Goal: Task Accomplishment & Management: Use online tool/utility

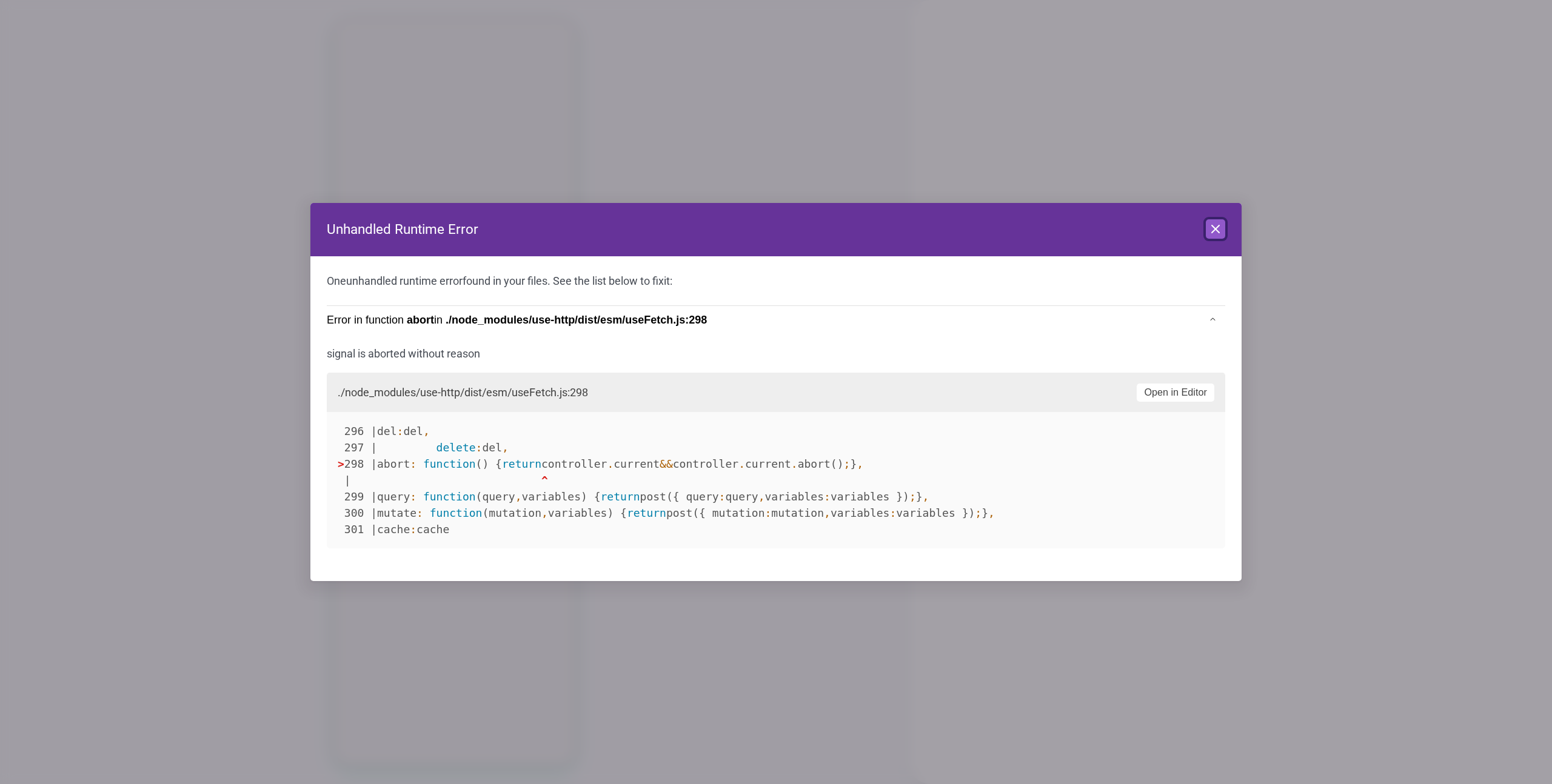
click at [1222, 235] on icon at bounding box center [1216, 229] width 15 height 15
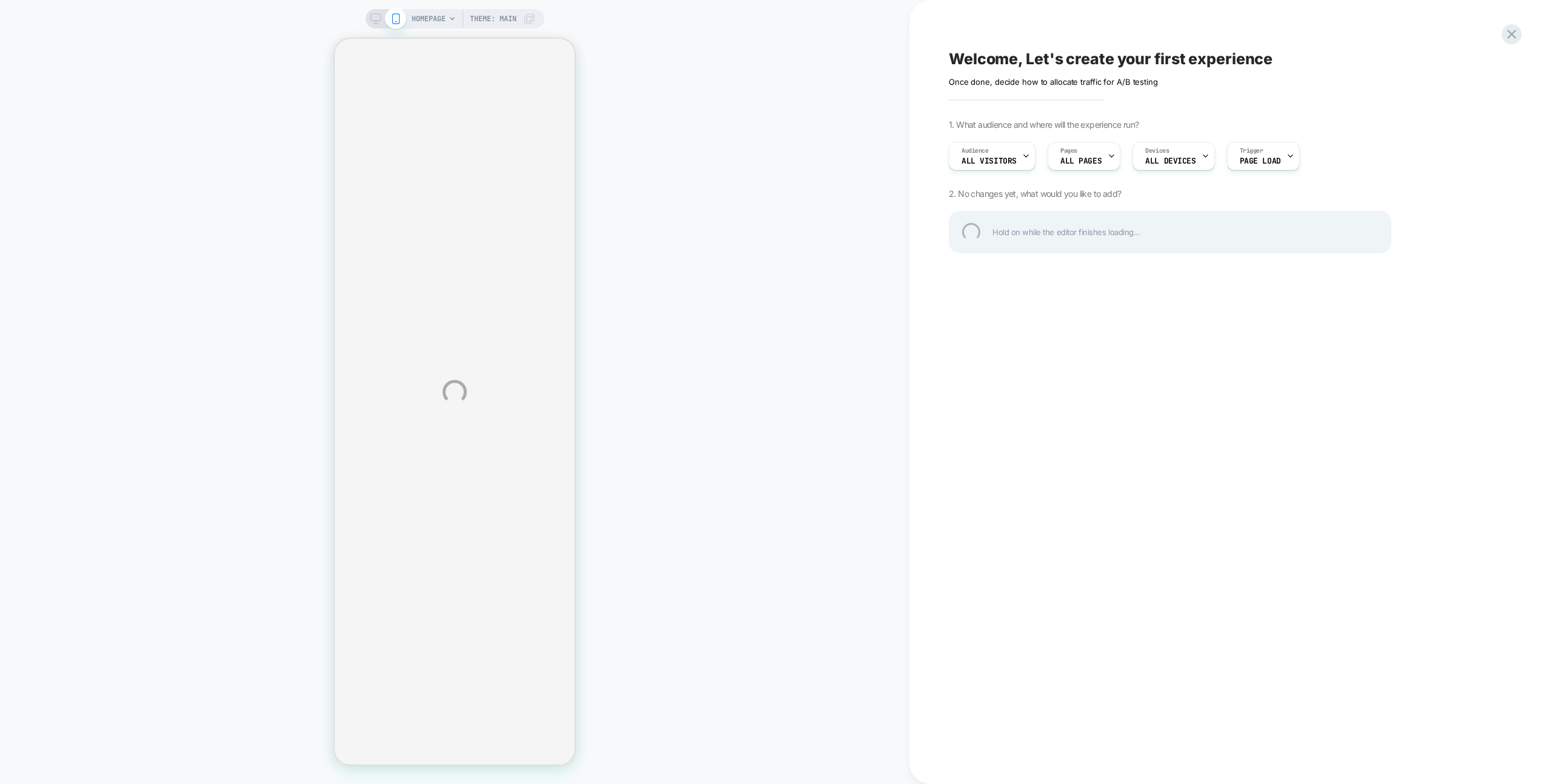
click at [788, 37] on div "HOMEPAGE Theme: MAIN Welcome, Let's create your first experience Click to edit …" at bounding box center [776, 392] width 1552 height 784
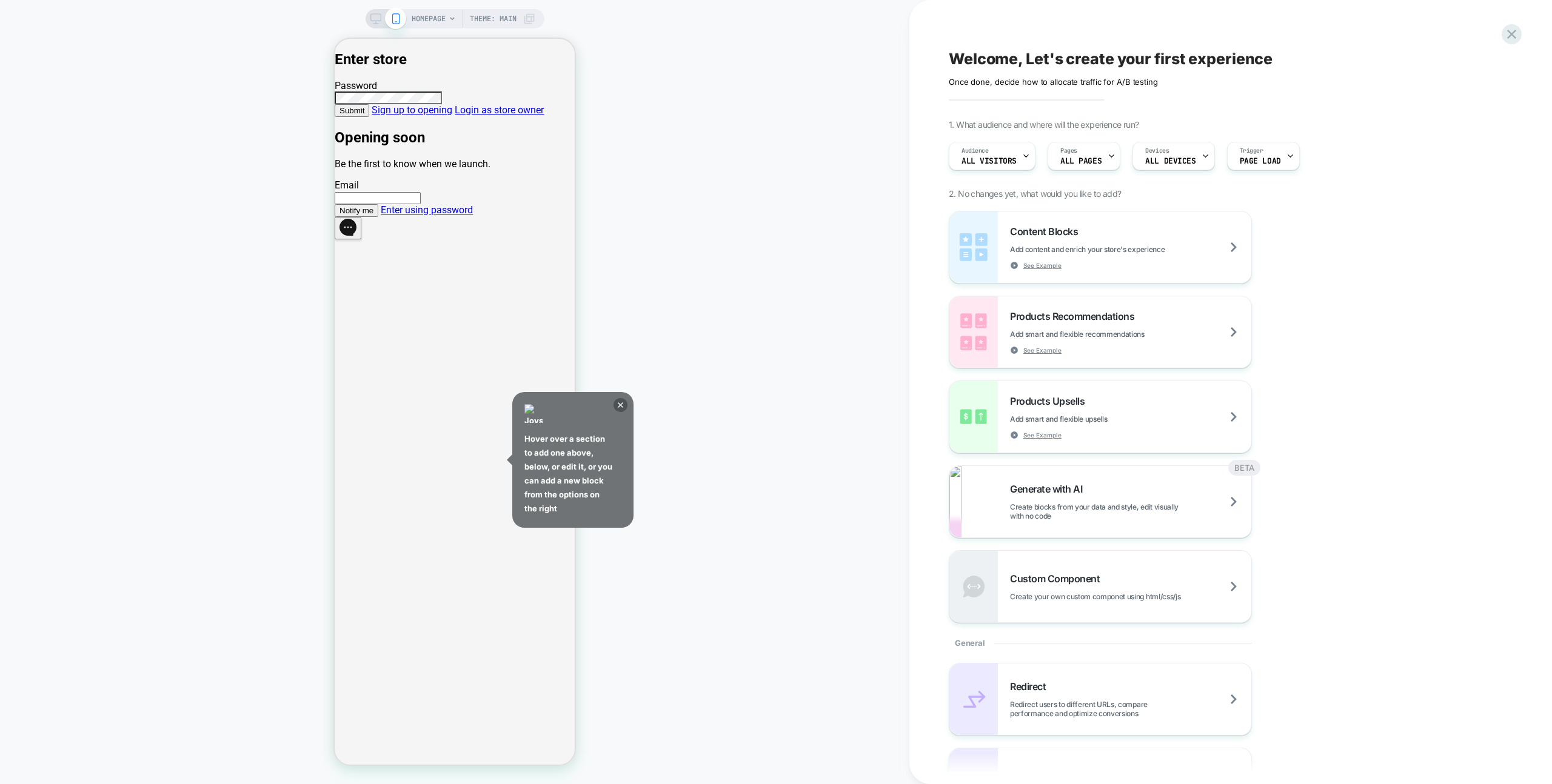
drag, startPoint x: 621, startPoint y: 410, endPoint x: 629, endPoint y: 409, distance: 8.1
click at [621, 410] on icon at bounding box center [620, 405] width 14 height 14
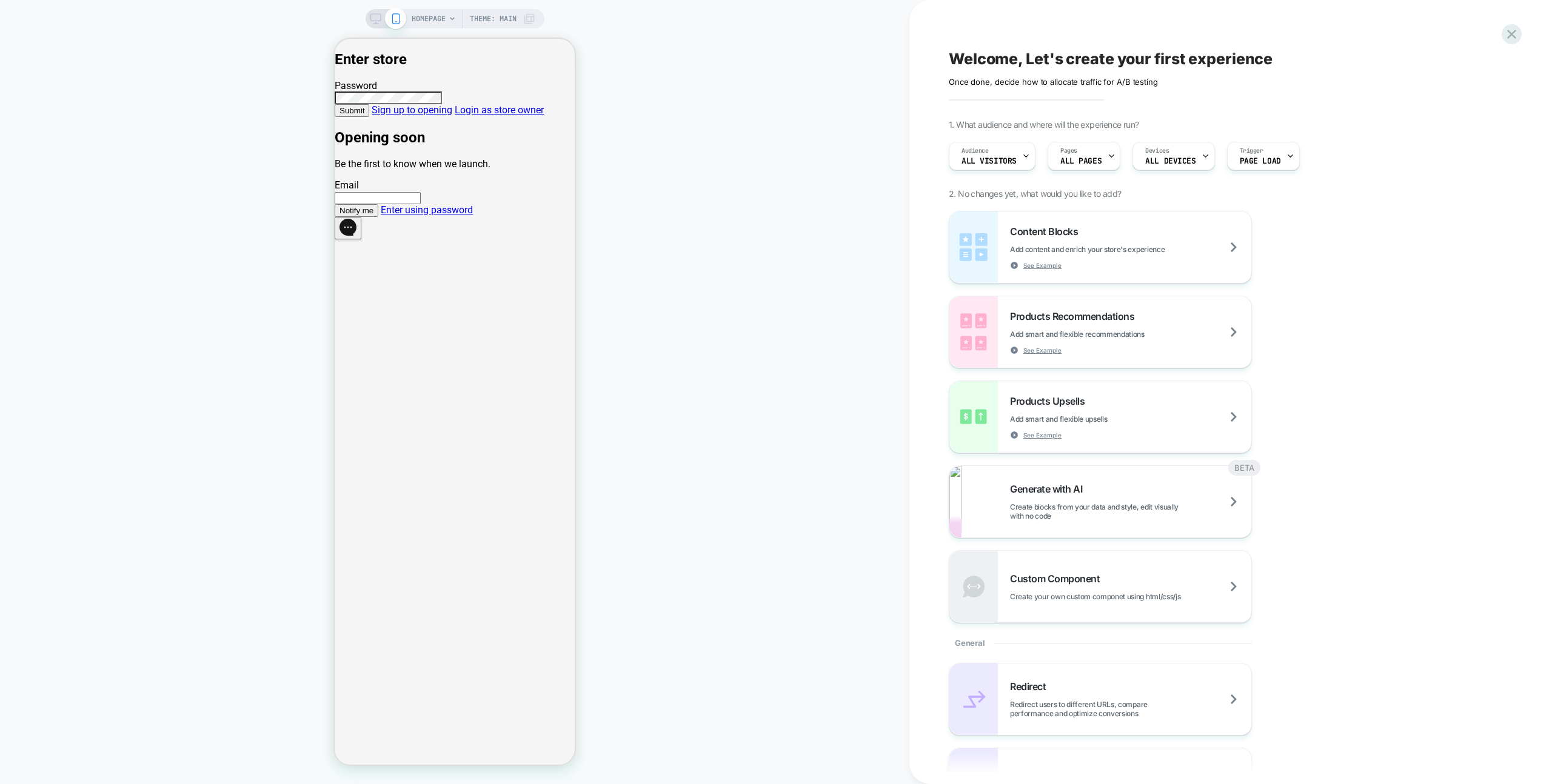
click at [421, 204] on input "email" at bounding box center [378, 198] width 86 height 12
drag, startPoint x: 373, startPoint y: 506, endPoint x: 389, endPoint y: 494, distance: 20.0
click at [373, 217] on div "Enter store Password Submit Sign up to opening Login as store owner Opening soo…" at bounding box center [455, 134] width 240 height 166
click at [423, 216] on link "Enter using password" at bounding box center [427, 210] width 92 height 11
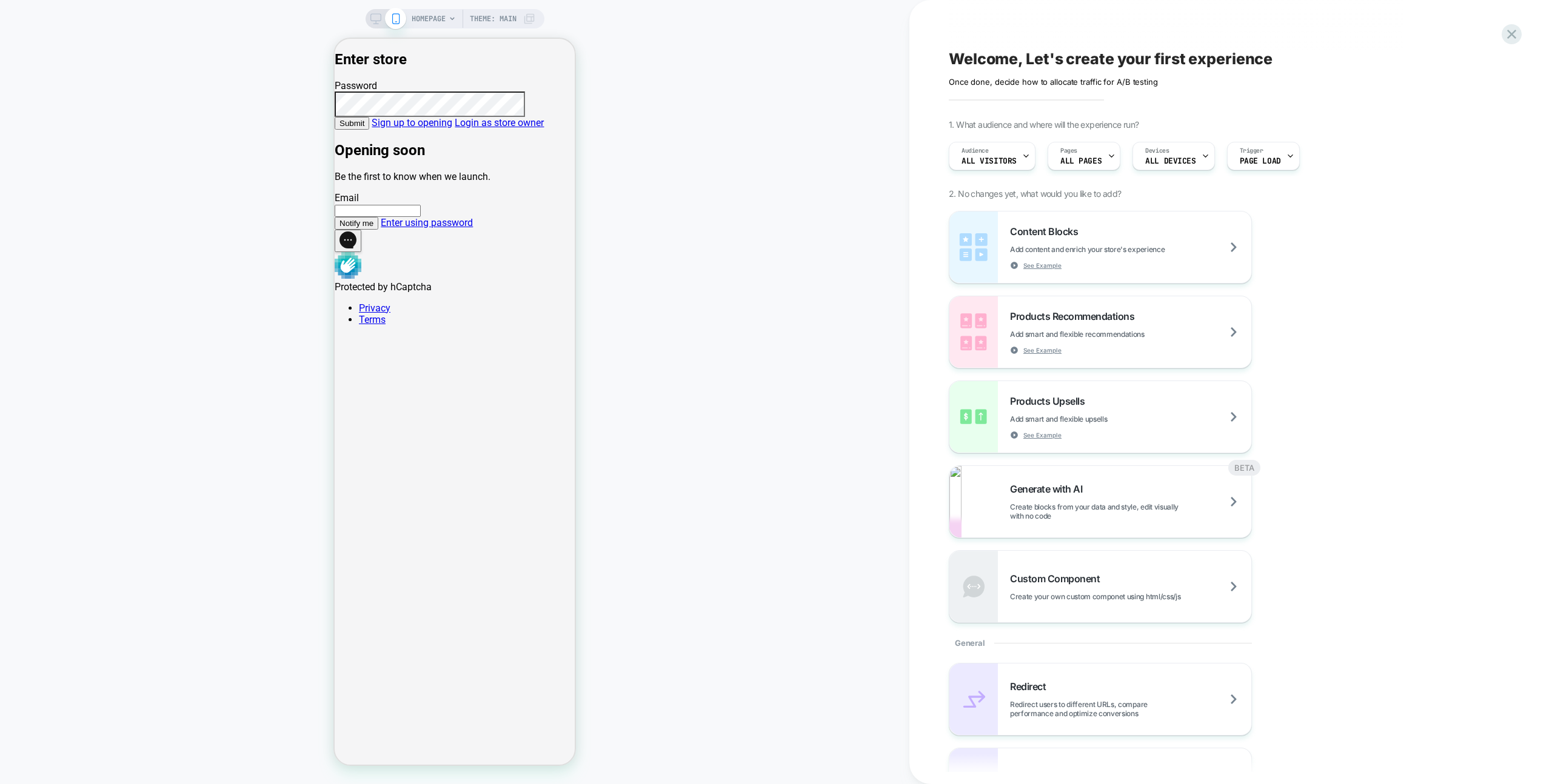
click at [370, 130] on button "Submit" at bounding box center [352, 123] width 34 height 13
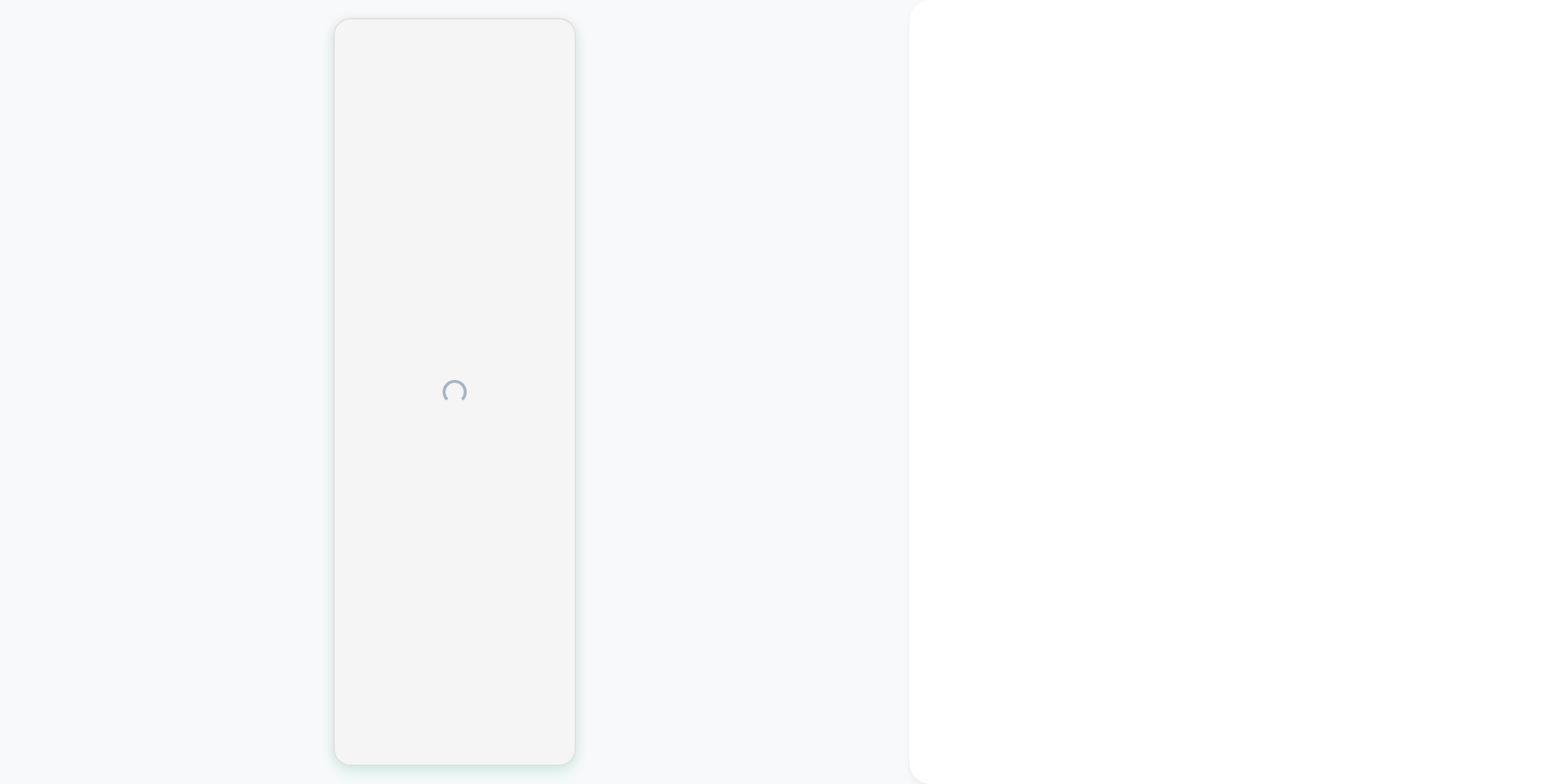
click at [819, 317] on div at bounding box center [455, 392] width 910 height 760
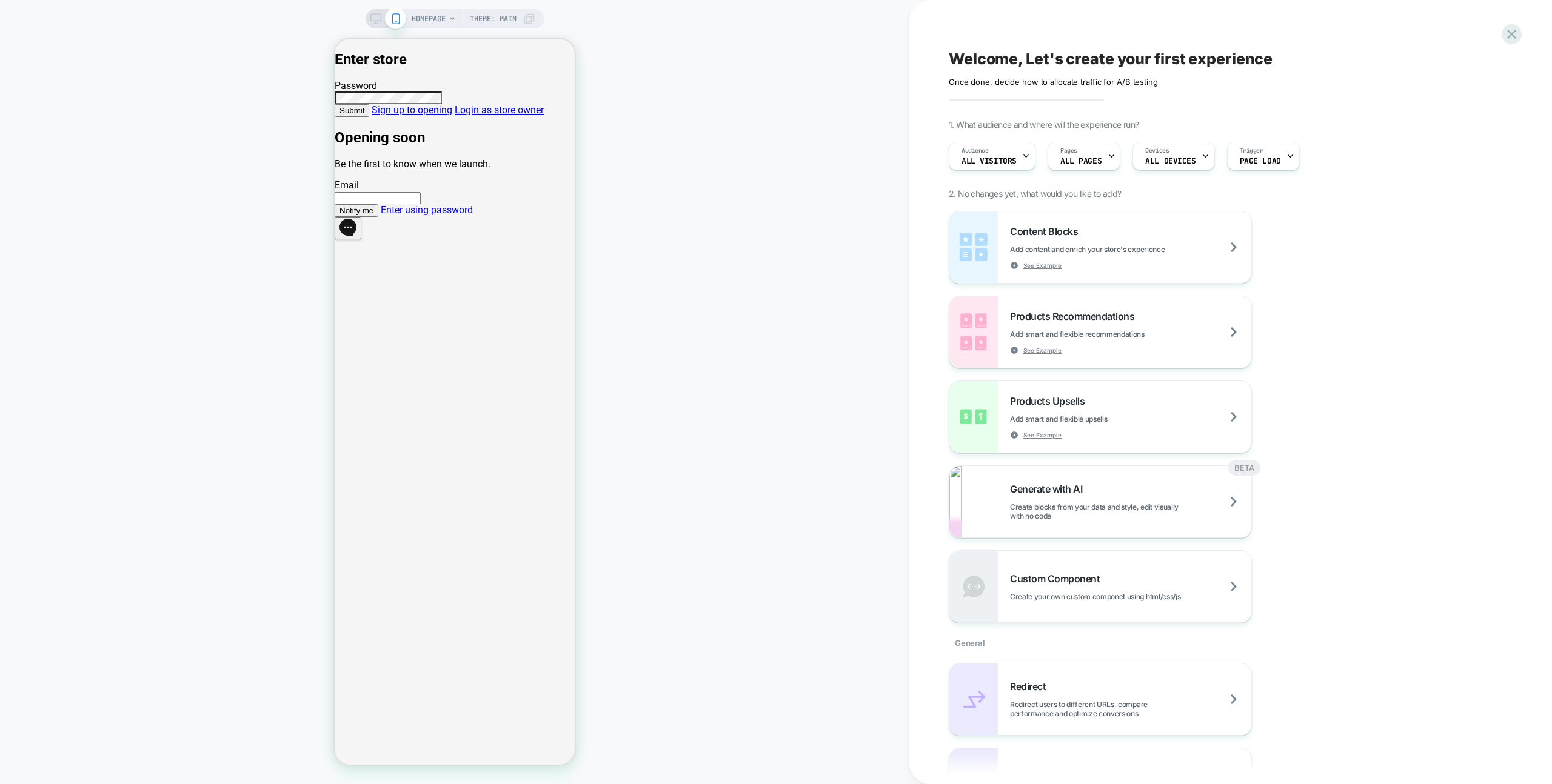
click at [442, 216] on link "Enter using password" at bounding box center [427, 210] width 92 height 11
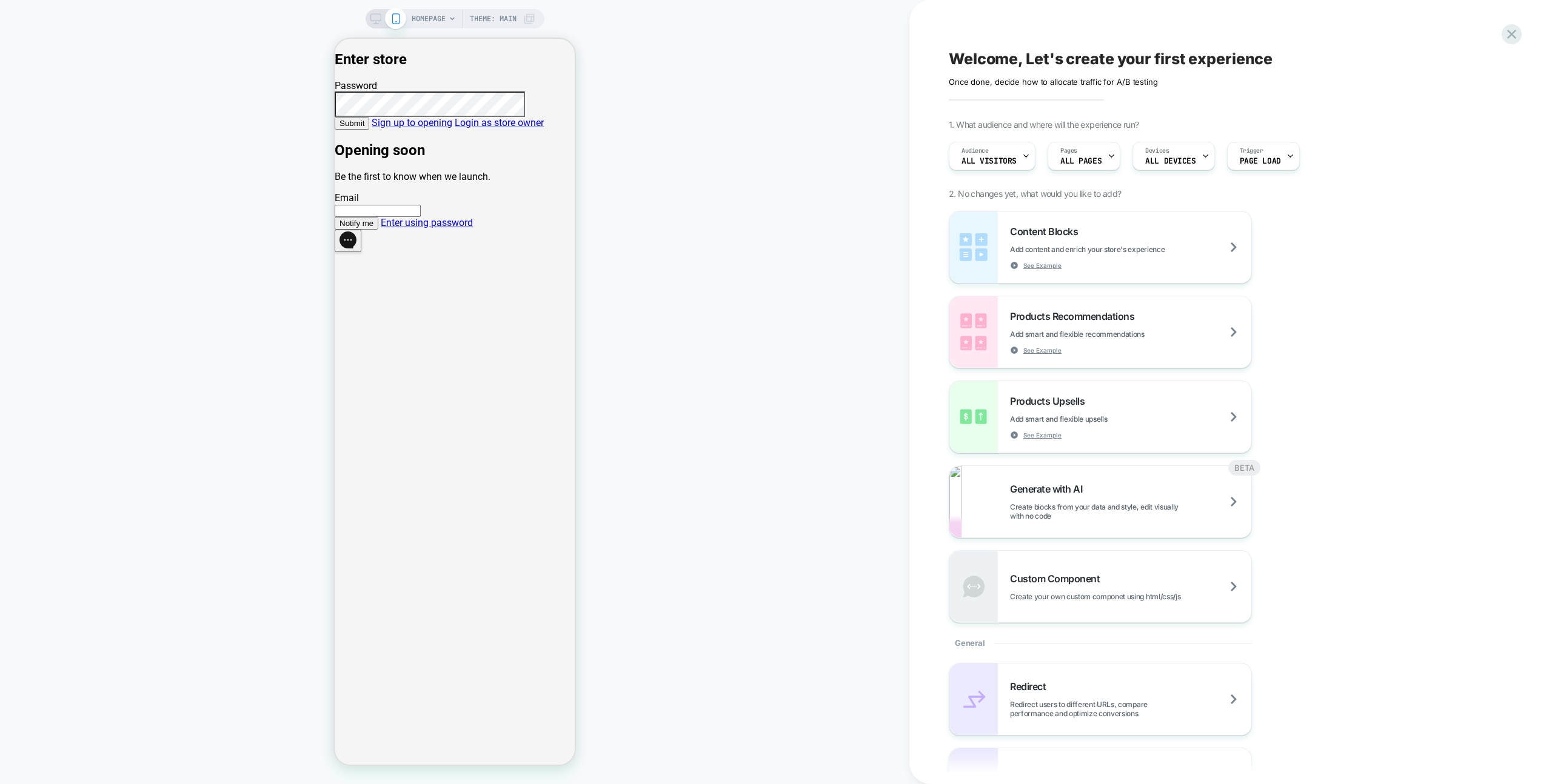
click at [365, 128] on span "Submit" at bounding box center [352, 123] width 24 height 9
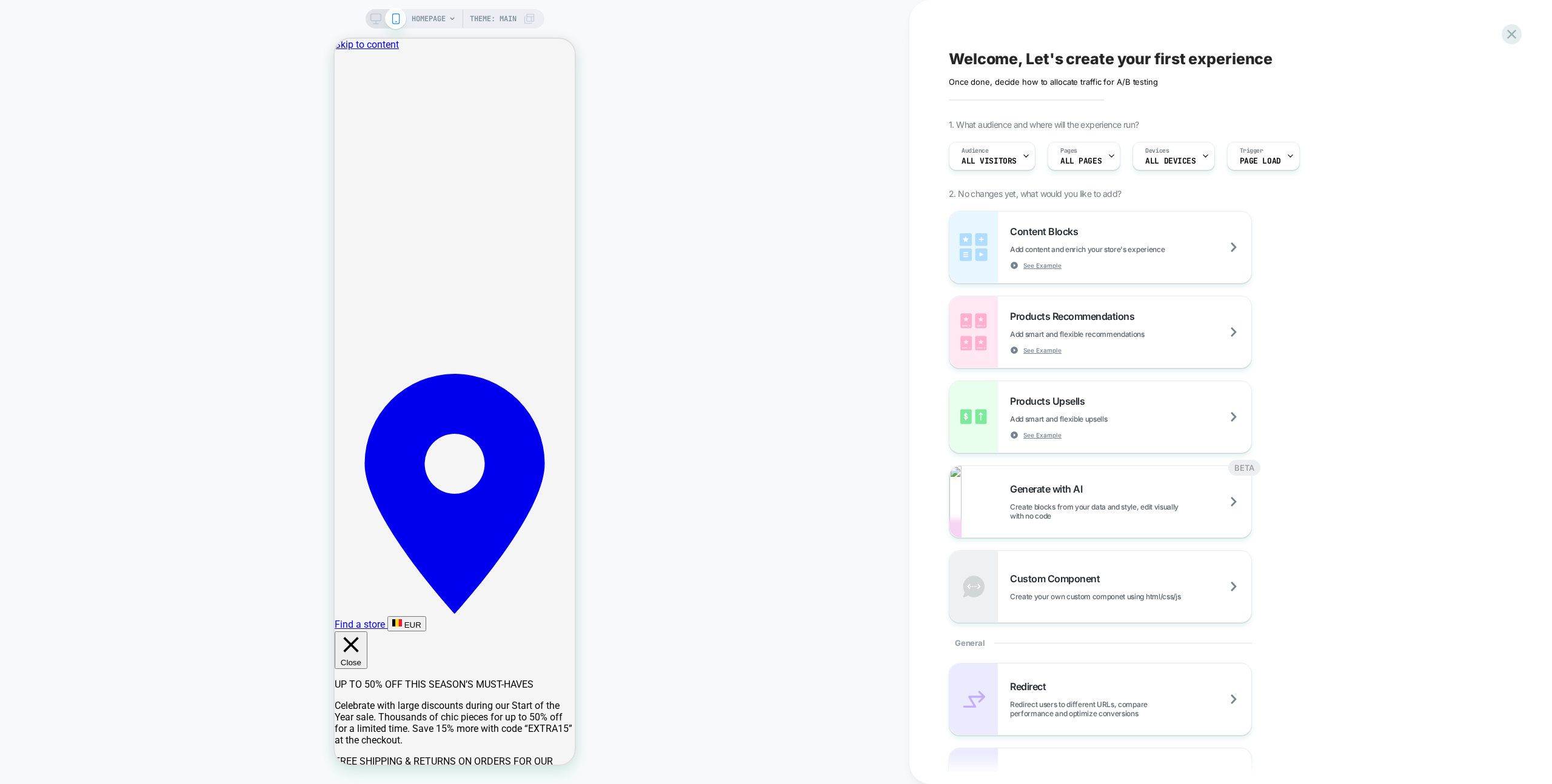
click at [818, 91] on div "HOMEPAGE Theme: MAIN" at bounding box center [455, 392] width 910 height 760
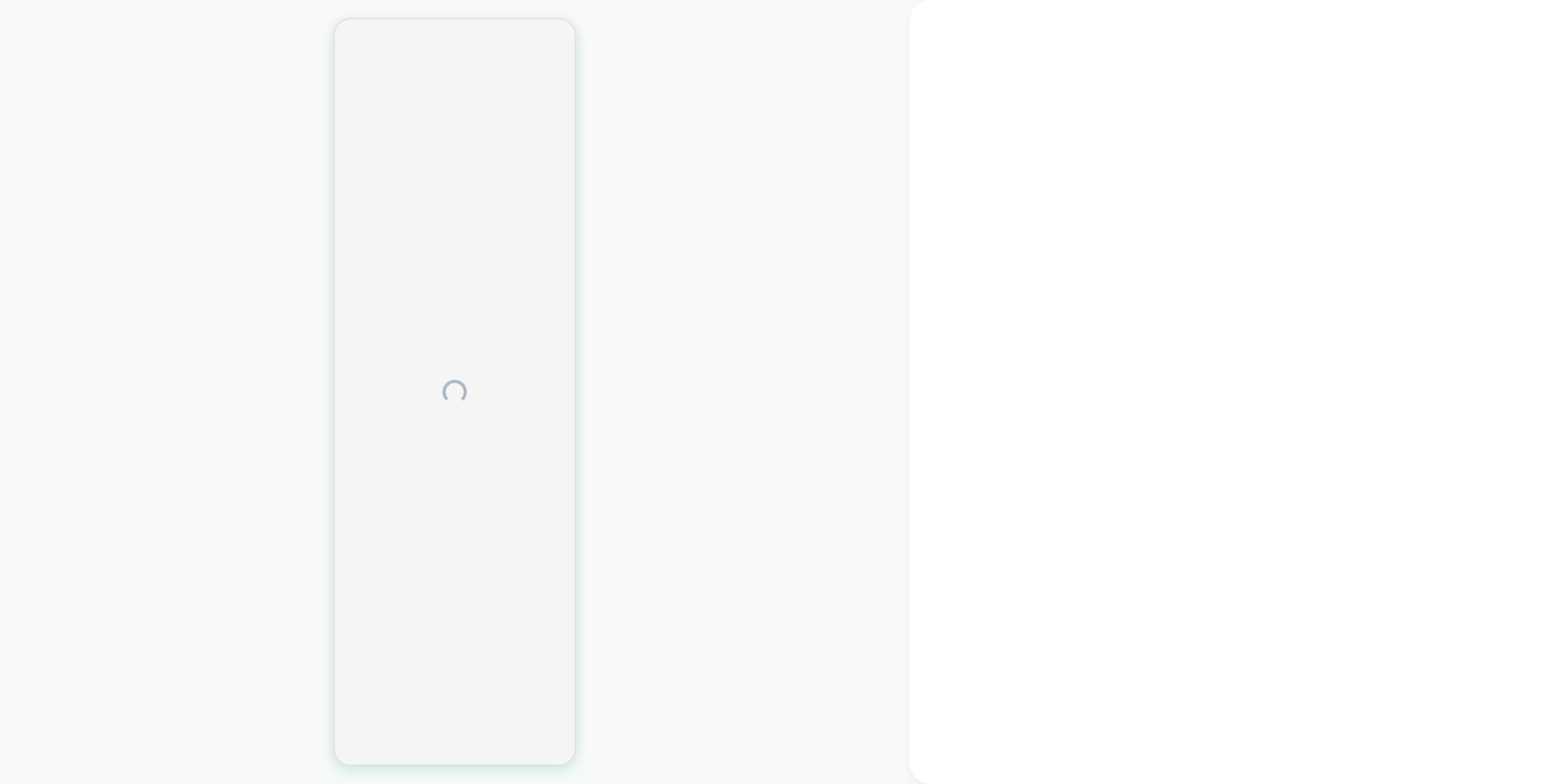
click at [706, 296] on div at bounding box center [455, 392] width 910 height 760
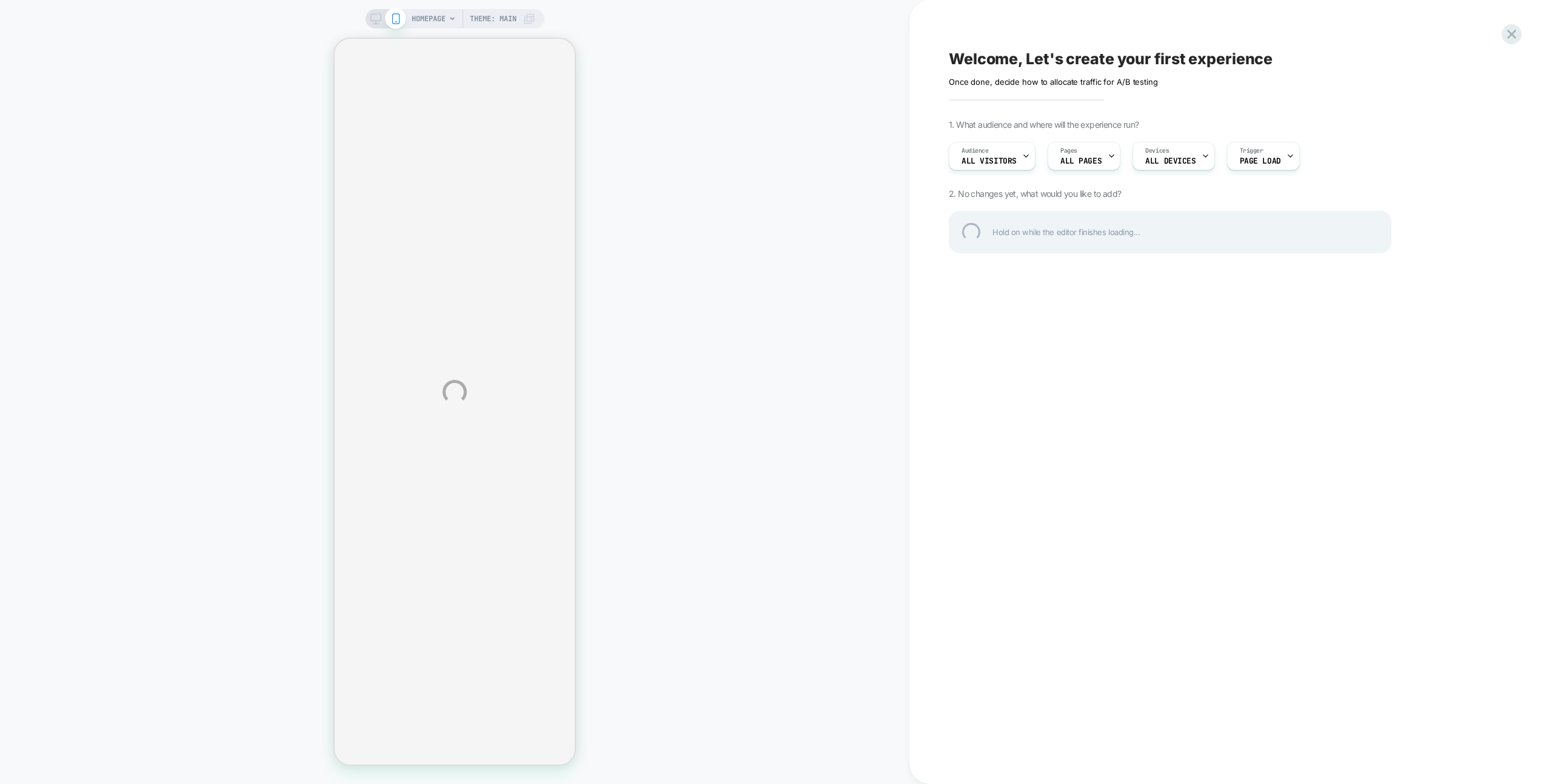
click at [841, 294] on div "HOMEPAGE Theme: MAIN Welcome, Let's create your first experience Click to edit …" at bounding box center [776, 392] width 1552 height 784
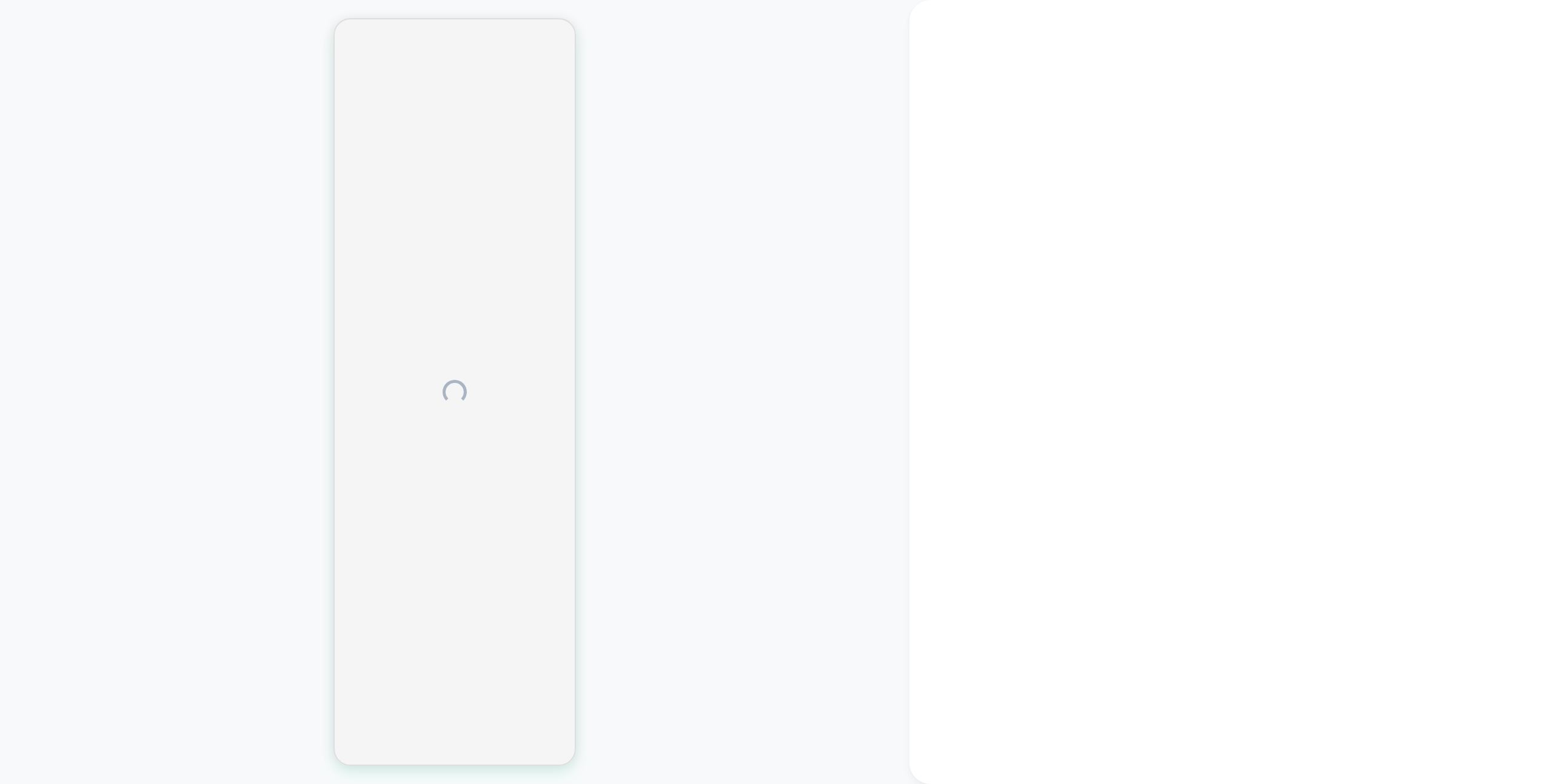
click at [739, 248] on div at bounding box center [455, 392] width 910 height 760
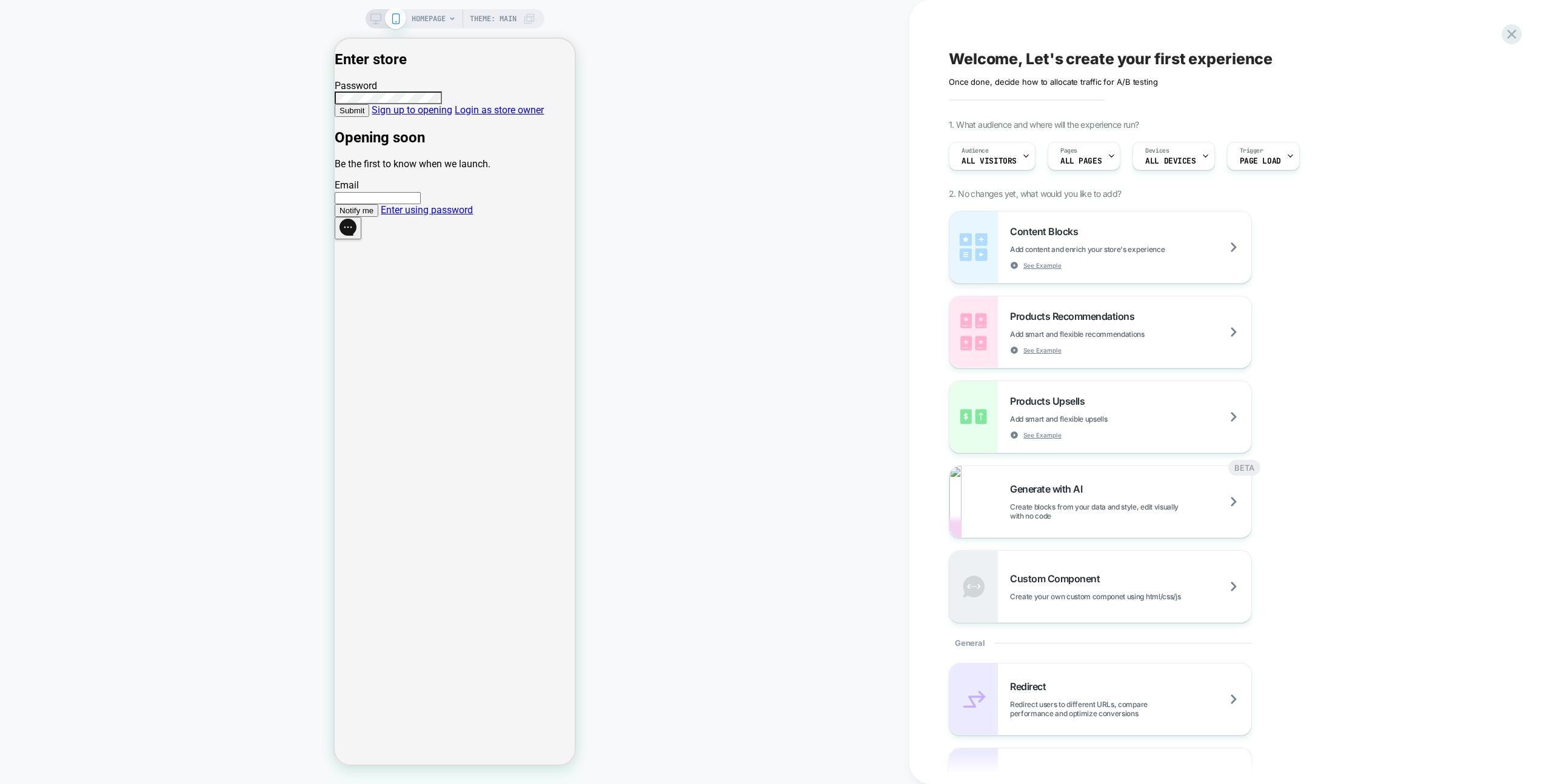
click at [473, 216] on link "Enter using password" at bounding box center [427, 210] width 92 height 11
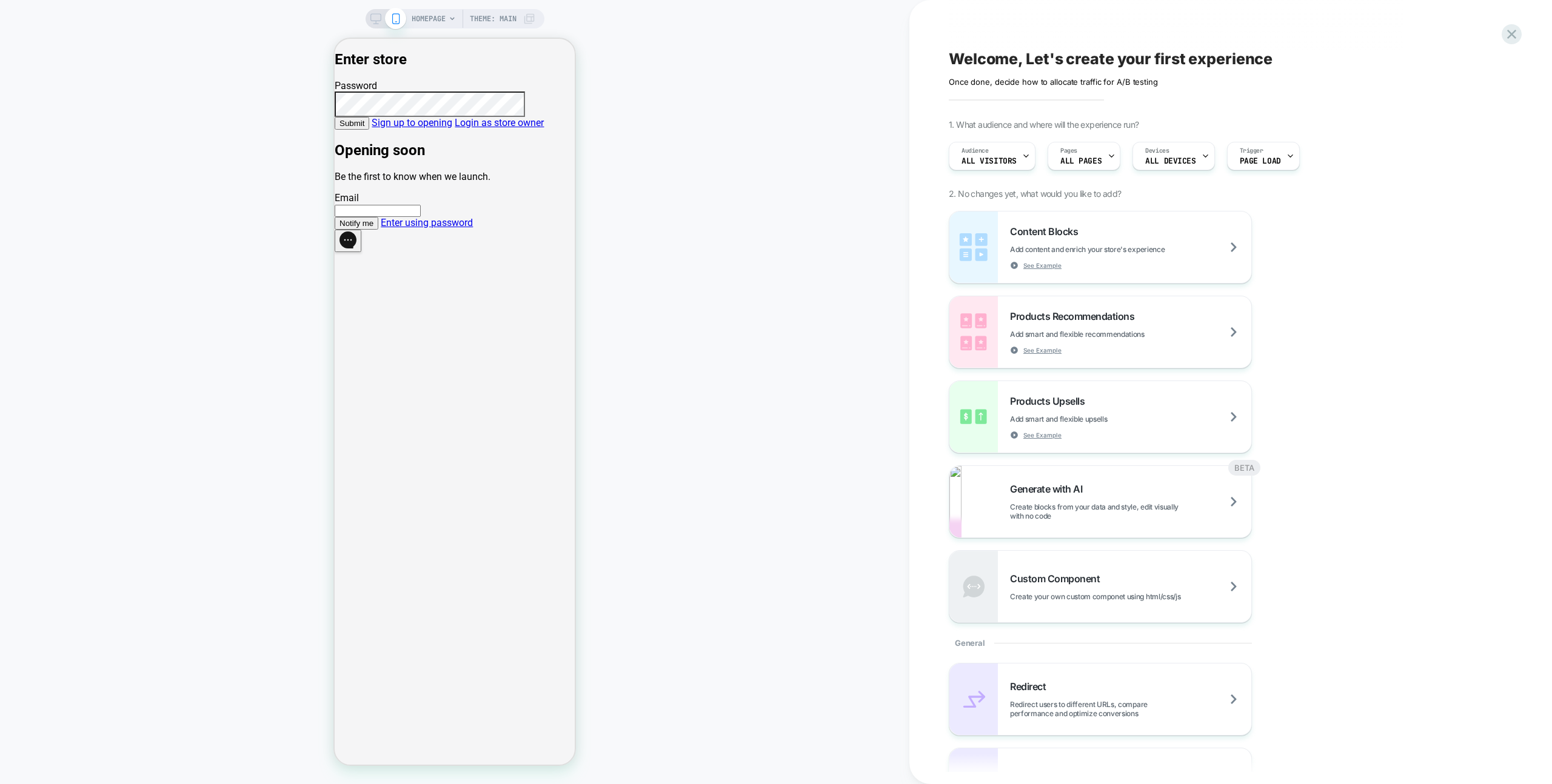
click at [365, 128] on span "Submit" at bounding box center [352, 123] width 24 height 9
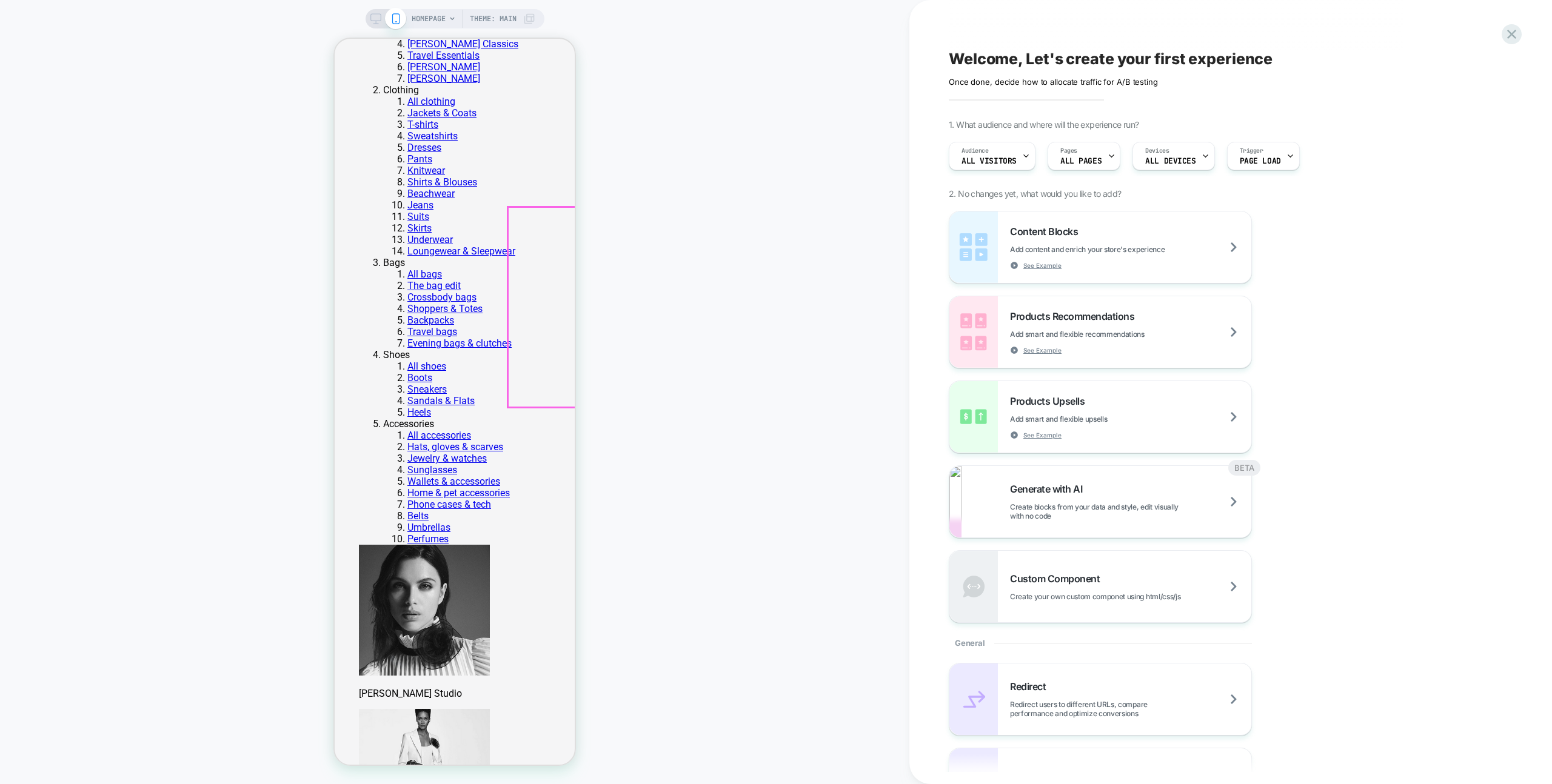
scroll to position [466, 0]
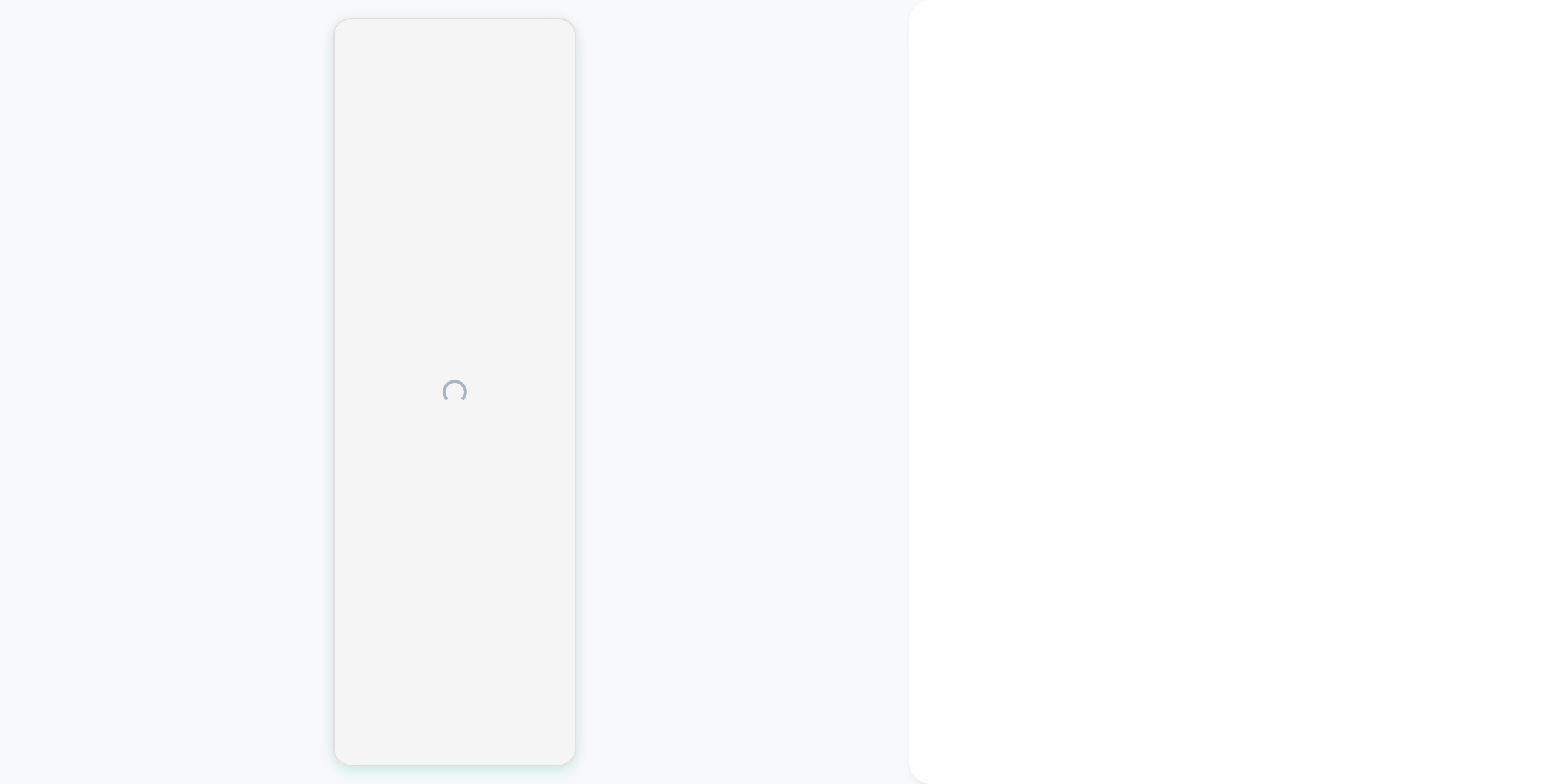
click at [824, 350] on div at bounding box center [455, 392] width 910 height 760
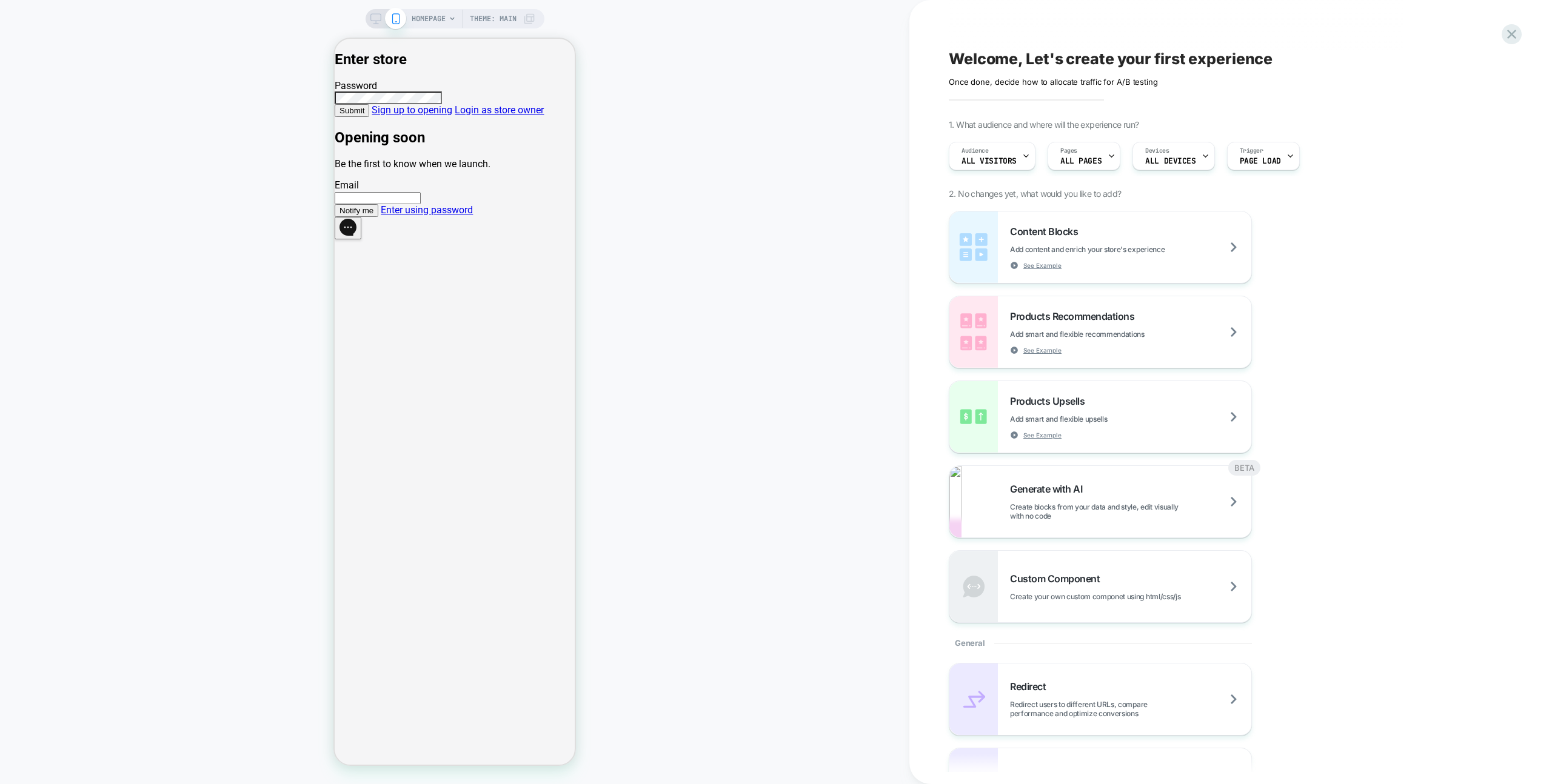
click at [459, 216] on link "Enter using password" at bounding box center [427, 210] width 92 height 11
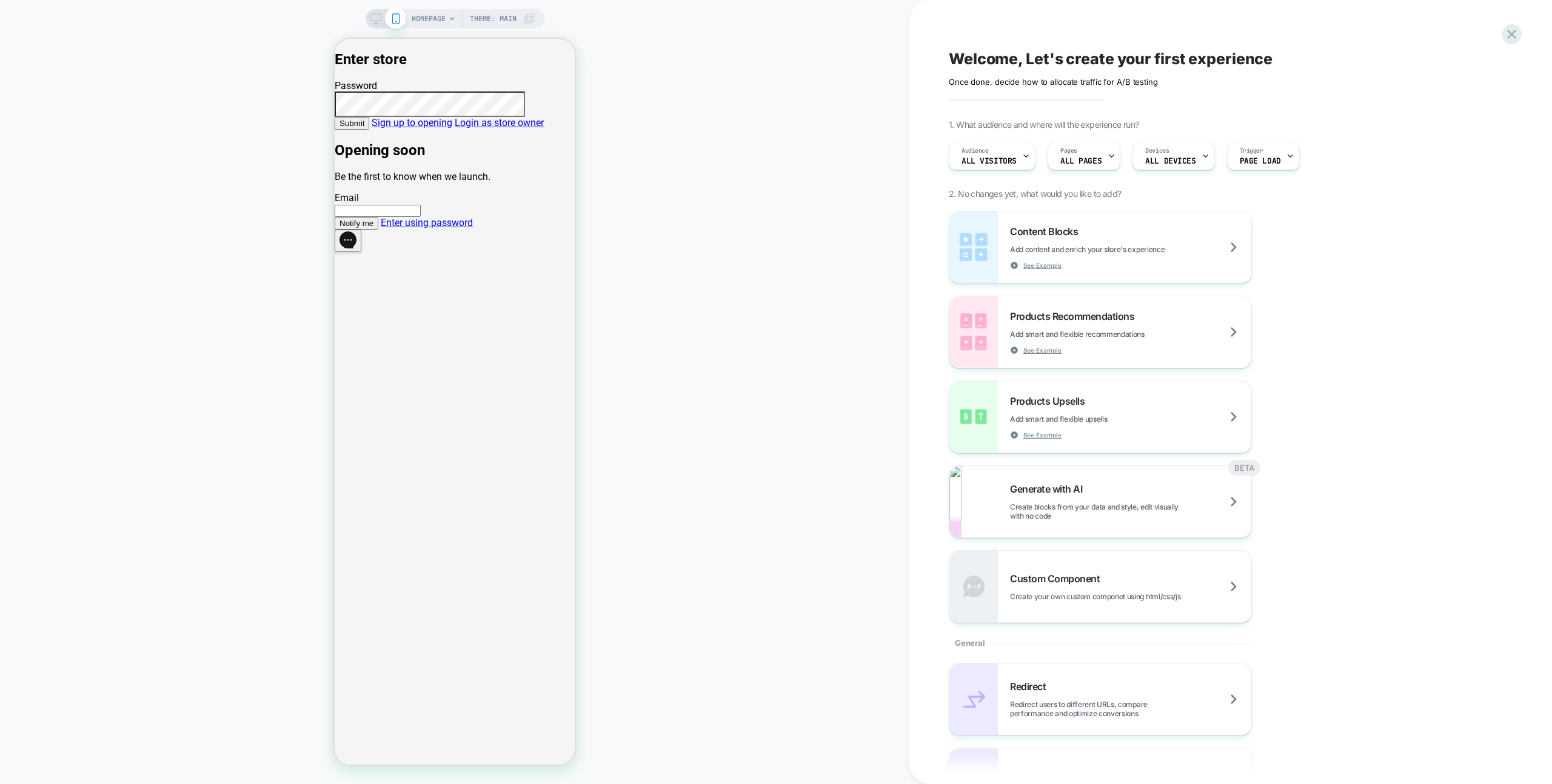
click at [365, 128] on span "Submit" at bounding box center [352, 123] width 24 height 9
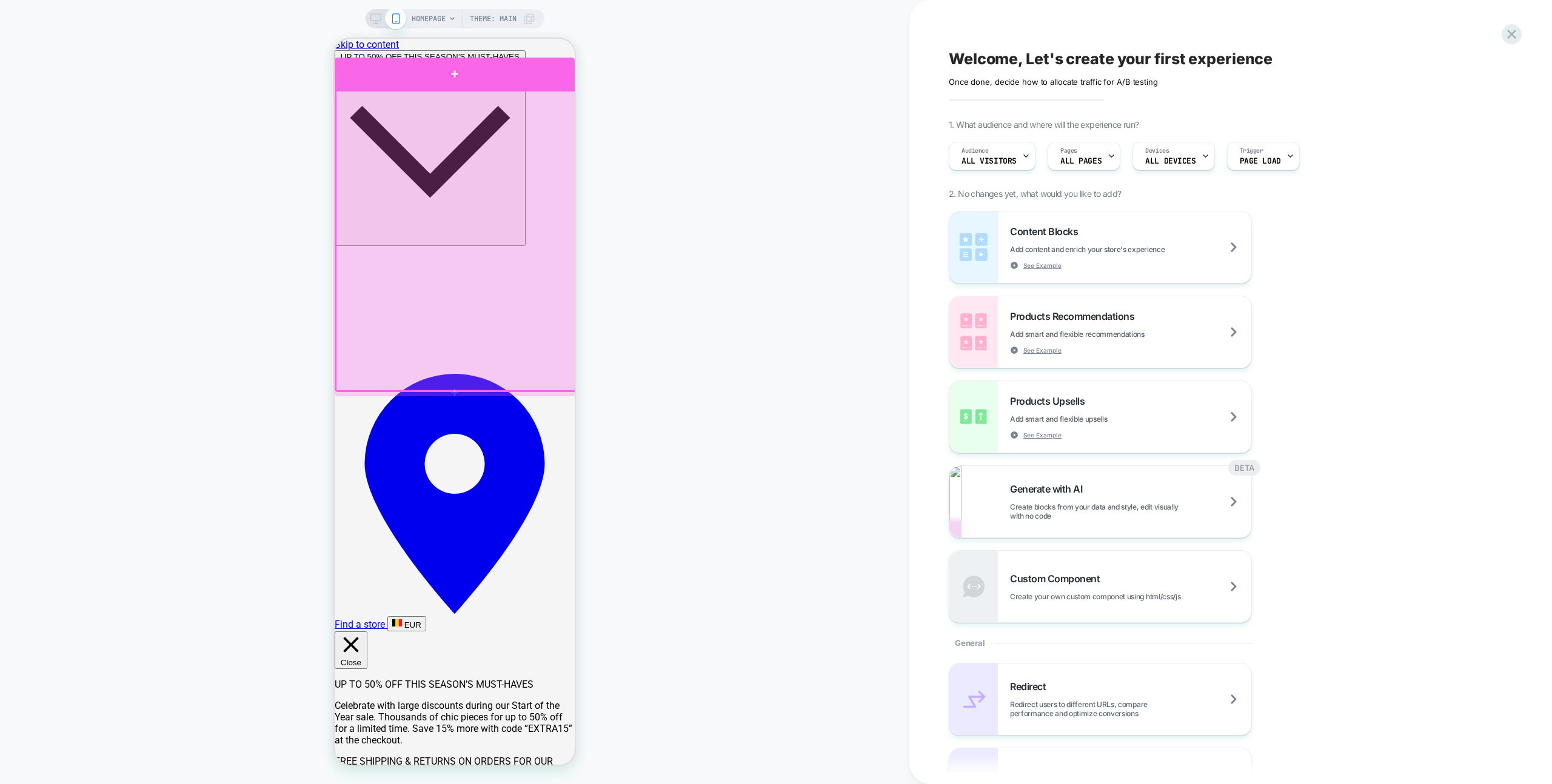
click at [548, 76] on div at bounding box center [455, 73] width 240 height 32
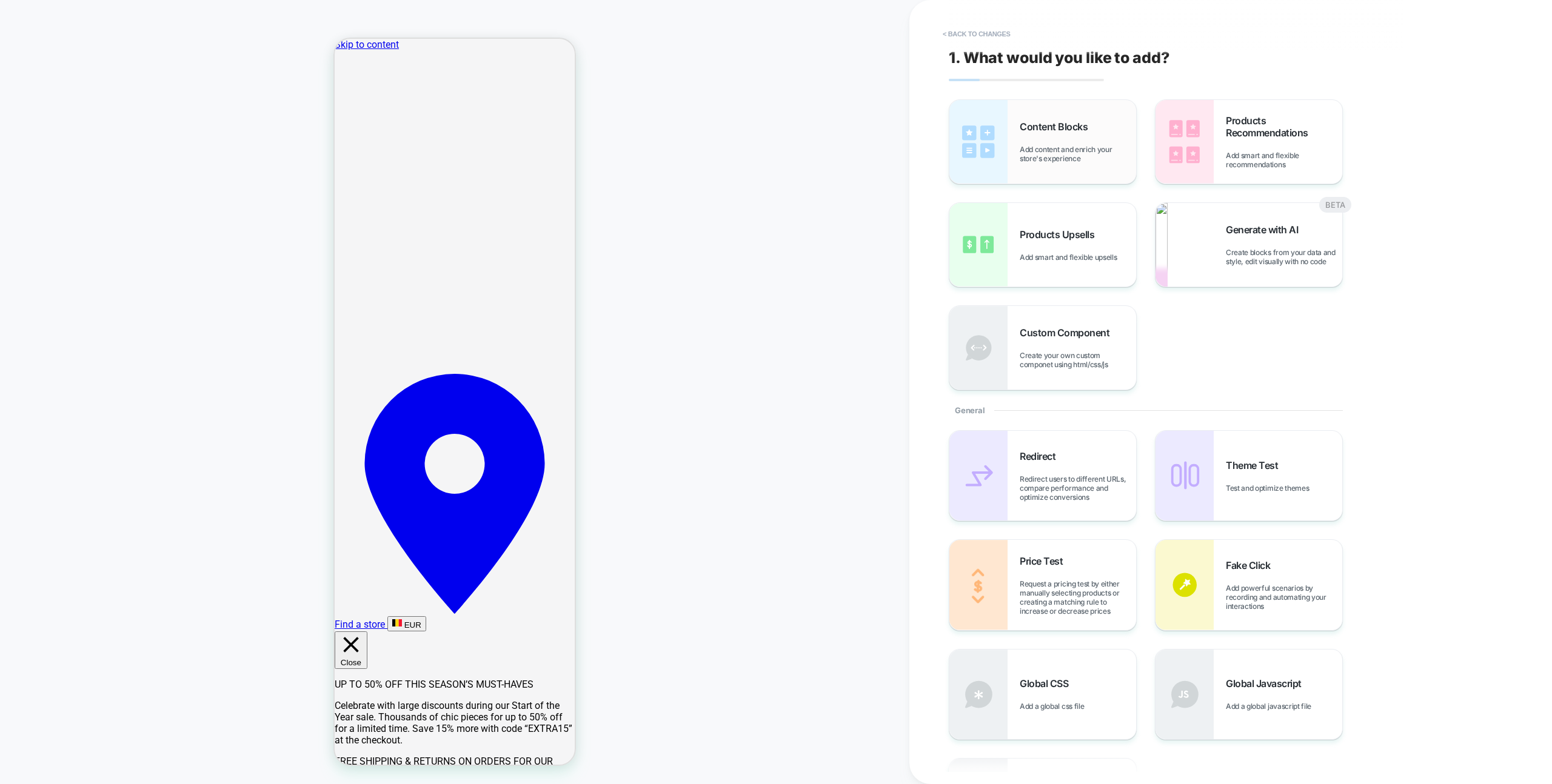
click at [1080, 164] on div "Content Blocks Add content and enrich your store's experience" at bounding box center [1043, 142] width 187 height 84
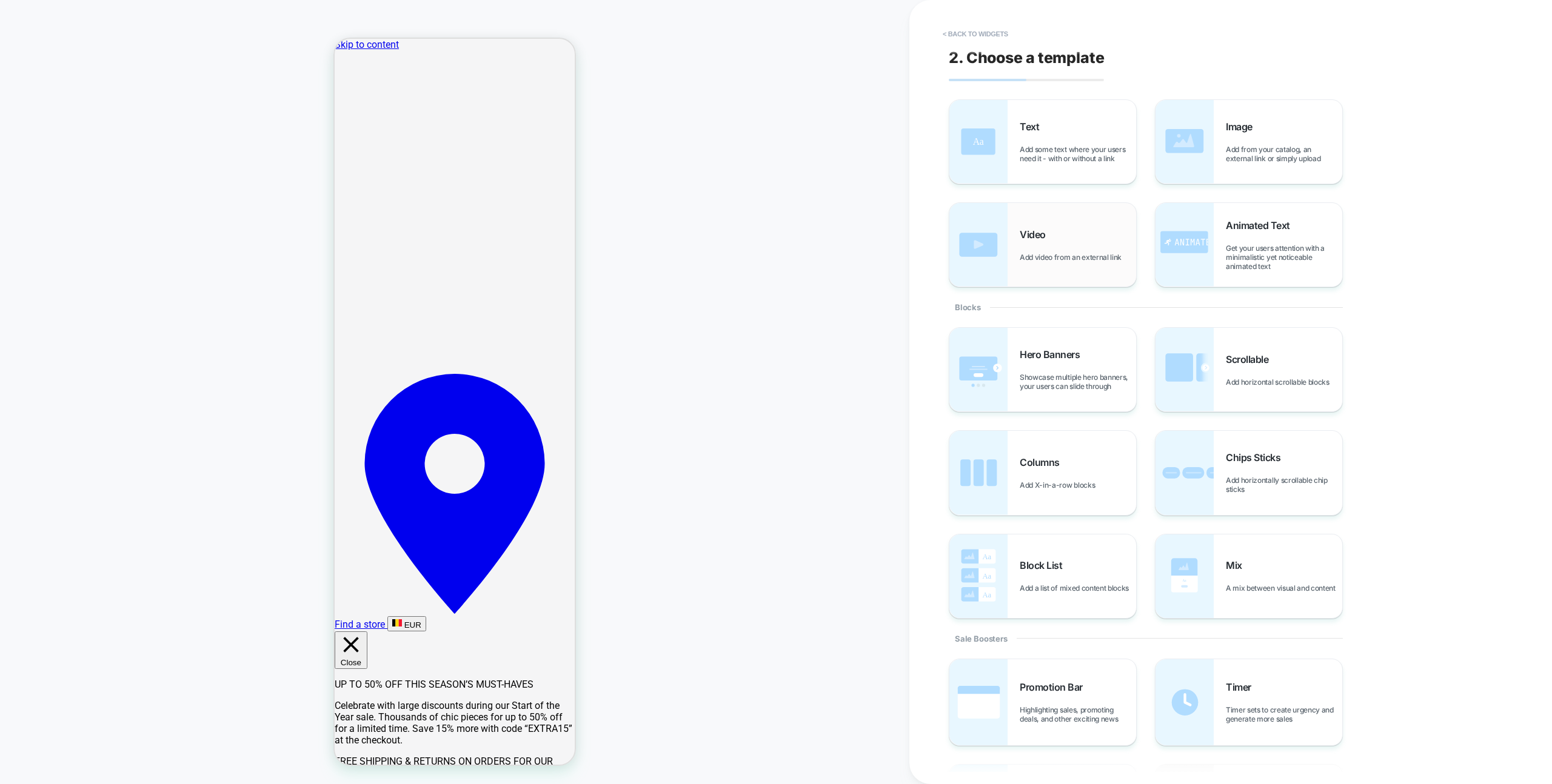
click at [1084, 209] on div "Video Add video from an external link" at bounding box center [1043, 245] width 187 height 84
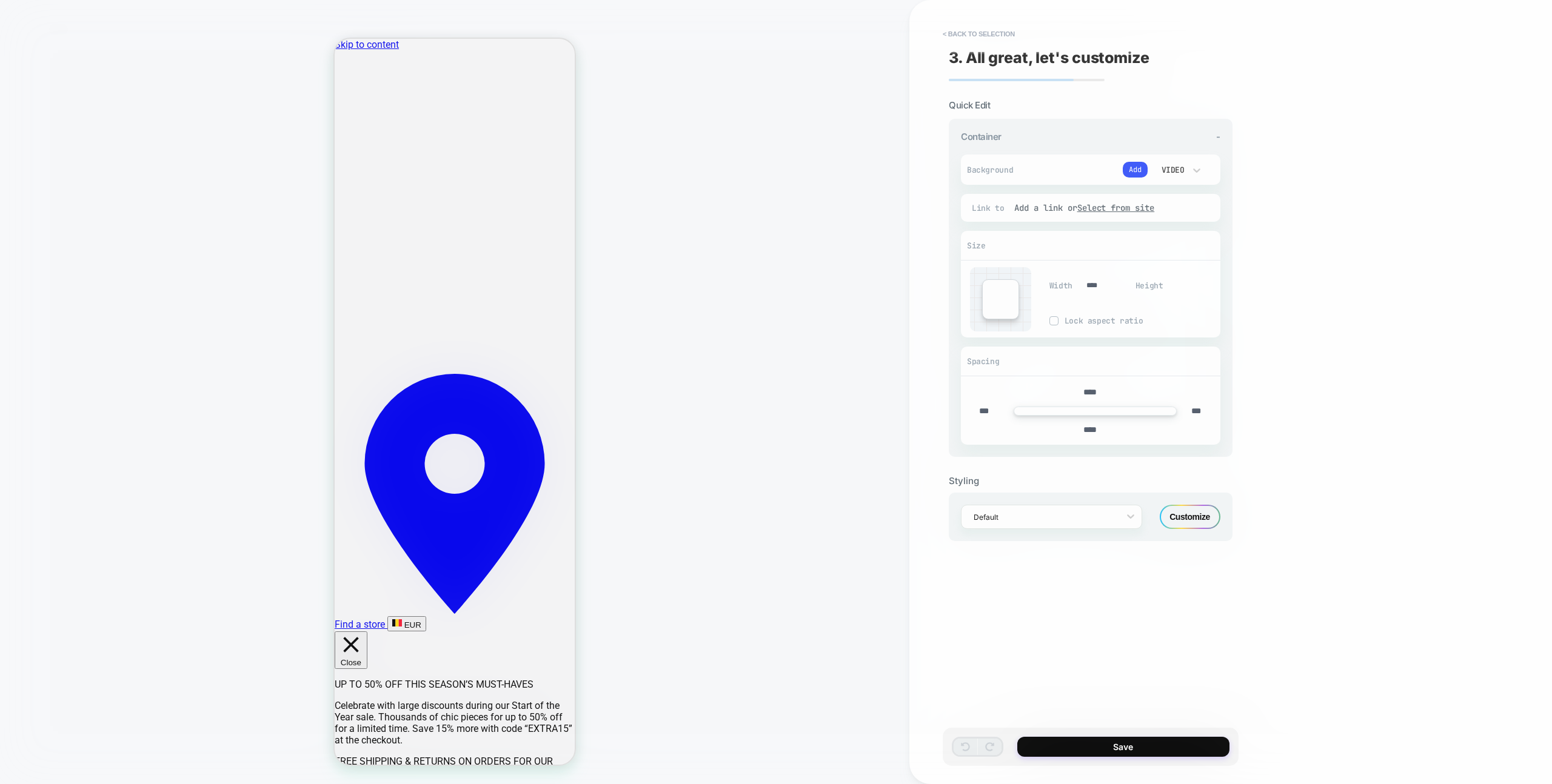
drag, startPoint x: 1084, startPoint y: 209, endPoint x: 1066, endPoint y: 157, distance: 55.0
click at [1066, 157] on div at bounding box center [776, 392] width 1552 height 784
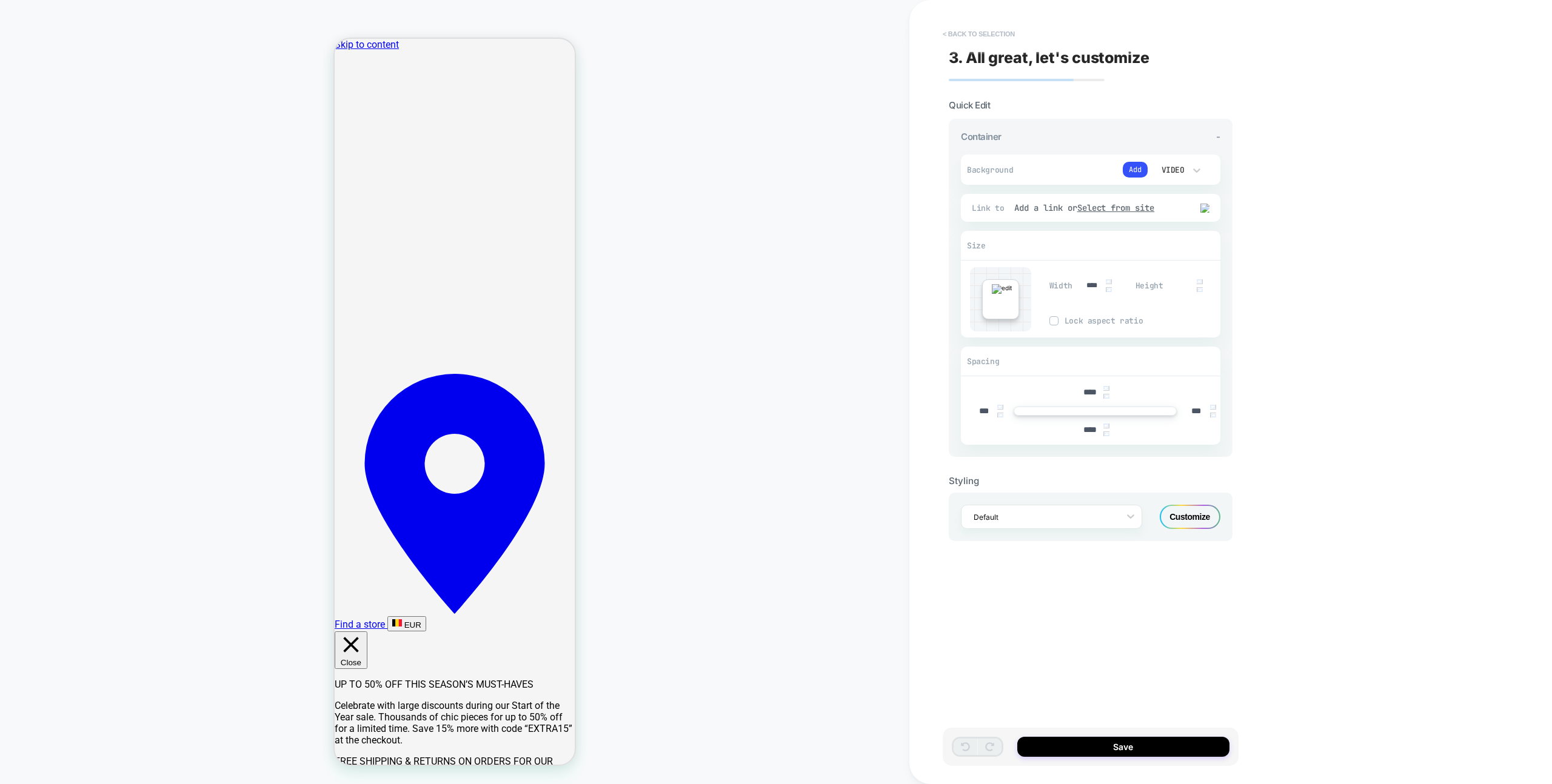
click at [994, 35] on button "< Back to selection" at bounding box center [978, 34] width 84 height 20
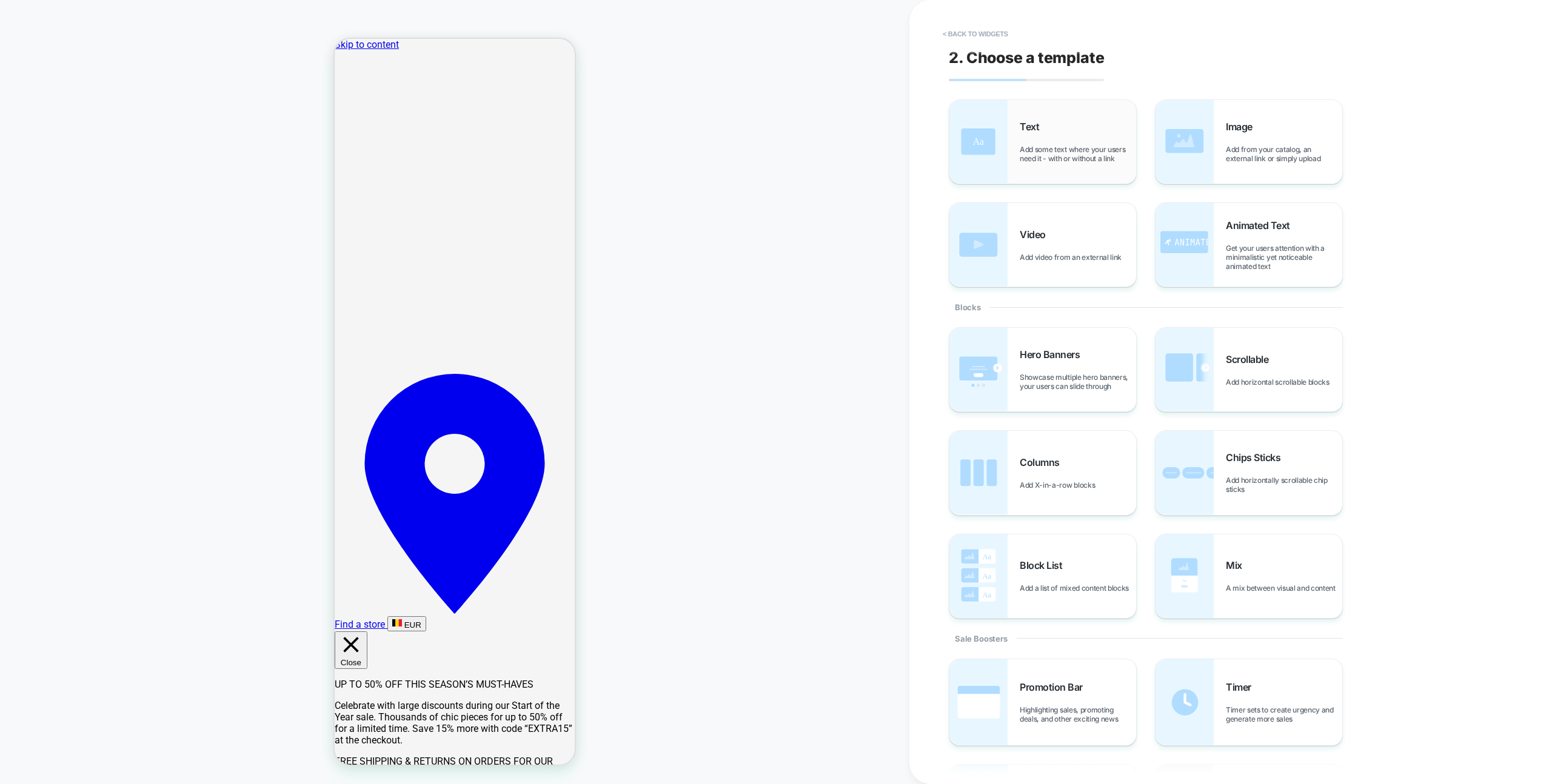
click at [1027, 114] on div "Text Add some text where your users need it - with or without a link" at bounding box center [1043, 142] width 187 height 84
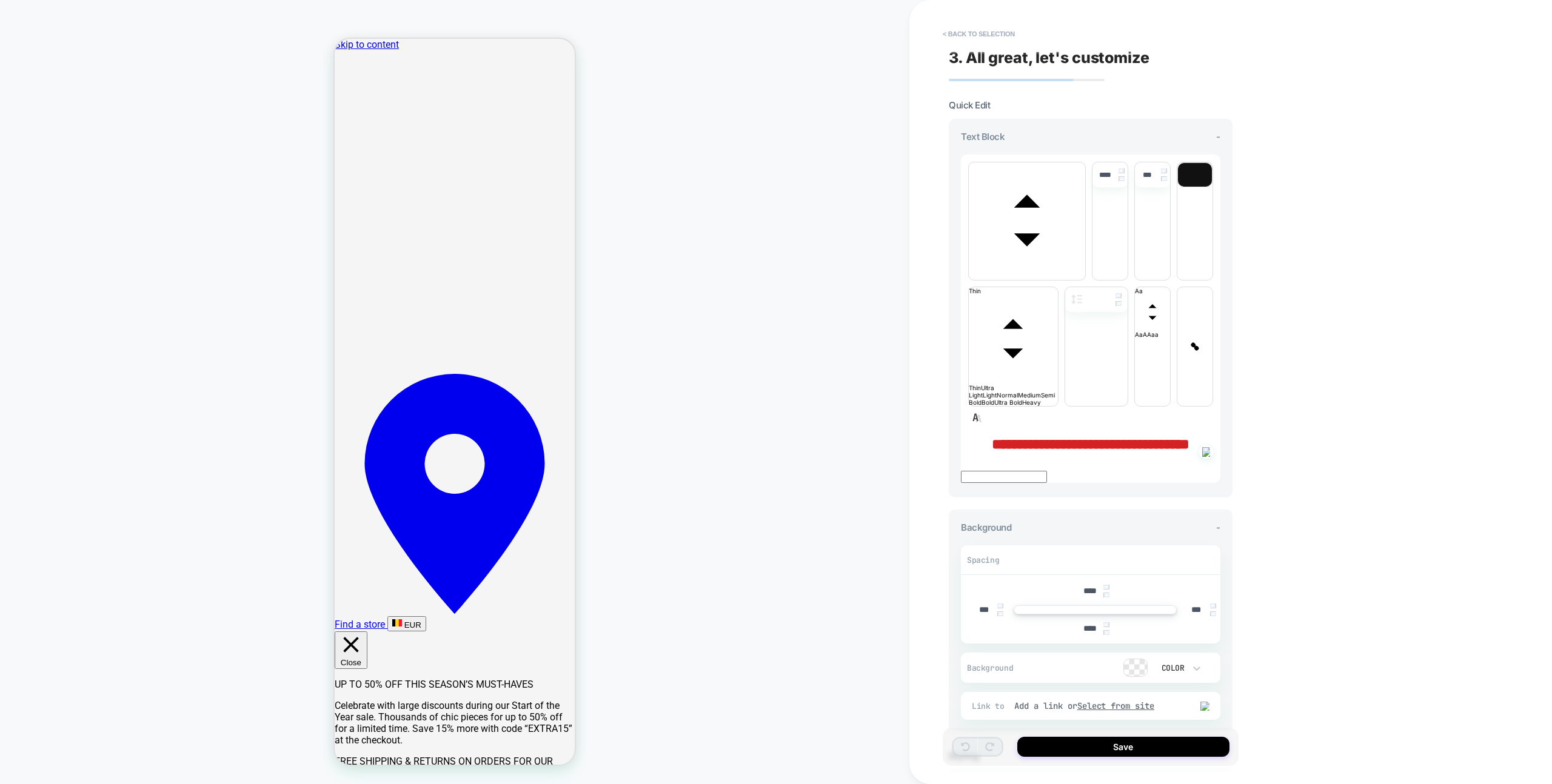
click at [1133, 436] on p "**********" at bounding box center [1091, 444] width 259 height 16
drag, startPoint x: 1133, startPoint y: 290, endPoint x: 1002, endPoint y: 260, distance: 134.4
click at [1009, 436] on p "**********" at bounding box center [1091, 444] width 259 height 16
click at [1002, 436] on p "**********" at bounding box center [1091, 444] width 259 height 16
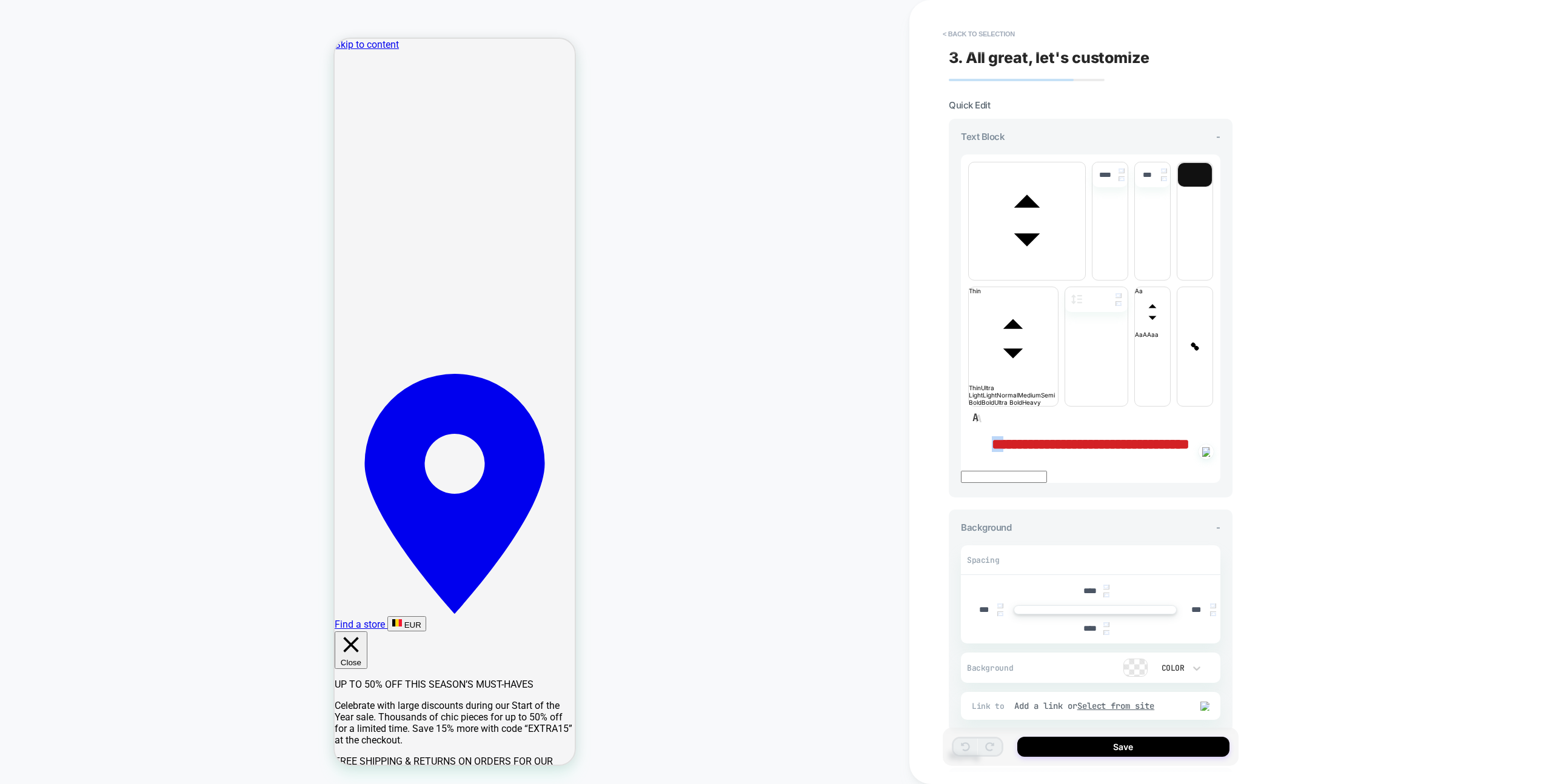
type input "****"
click at [1007, 437] on span "**********" at bounding box center [1091, 445] width 197 height 15
